Goal: Find specific page/section: Find specific page/section

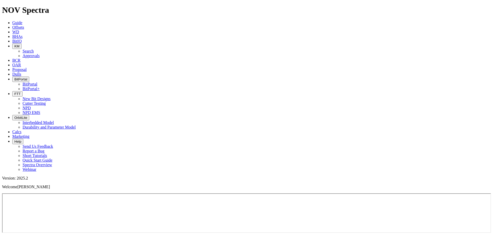
click at [20, 92] on span "FTT" at bounding box center [17, 94] width 6 height 4
click at [46, 101] on link "Cutter Testing" at bounding box center [34, 103] width 23 height 4
click at [20, 92] on span "FTT" at bounding box center [17, 94] width 6 height 4
click at [46, 101] on link "Cutter Testing" at bounding box center [34, 103] width 23 height 4
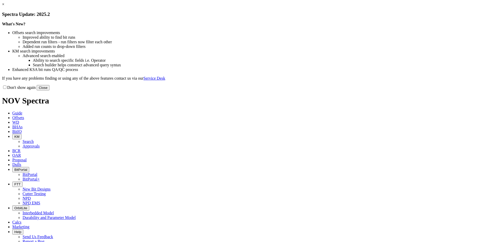
click at [49, 90] on button "Close" at bounding box center [43, 87] width 13 height 5
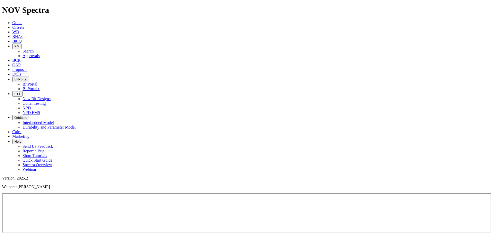
click at [23, 91] on button "FTT" at bounding box center [17, 93] width 10 height 5
click at [31, 106] on link "NPD" at bounding box center [27, 108] width 8 height 4
click at [23, 91] on button "FTT" at bounding box center [17, 93] width 10 height 5
click at [40, 110] on link "NPD EMS" at bounding box center [32, 112] width 18 height 4
